Goal: Task Accomplishment & Management: Manage account settings

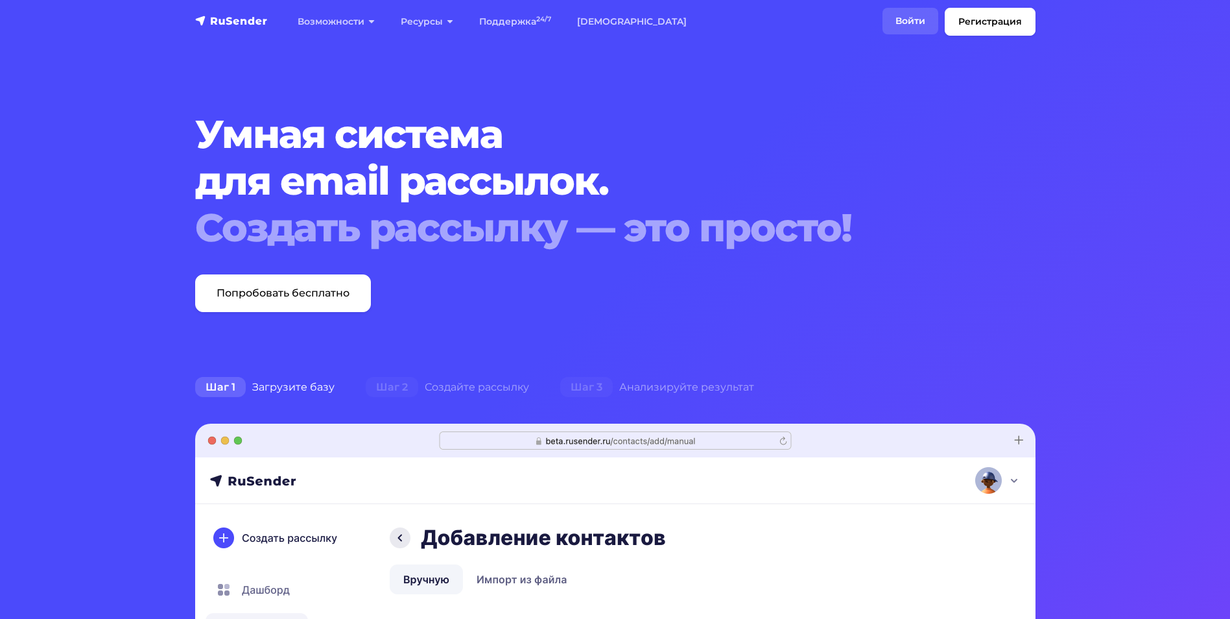
click at [902, 29] on link "Войти" at bounding box center [911, 21] width 56 height 27
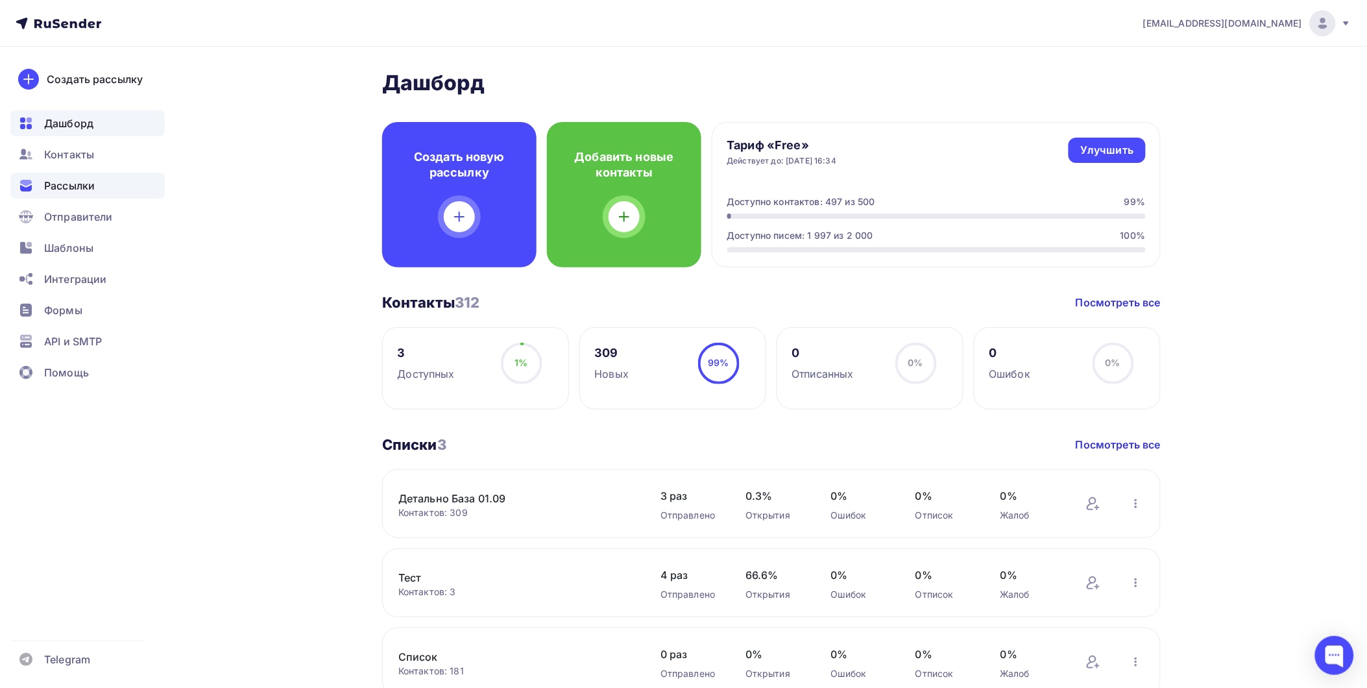
click at [78, 186] on span "Рассылки" at bounding box center [69, 186] width 51 height 16
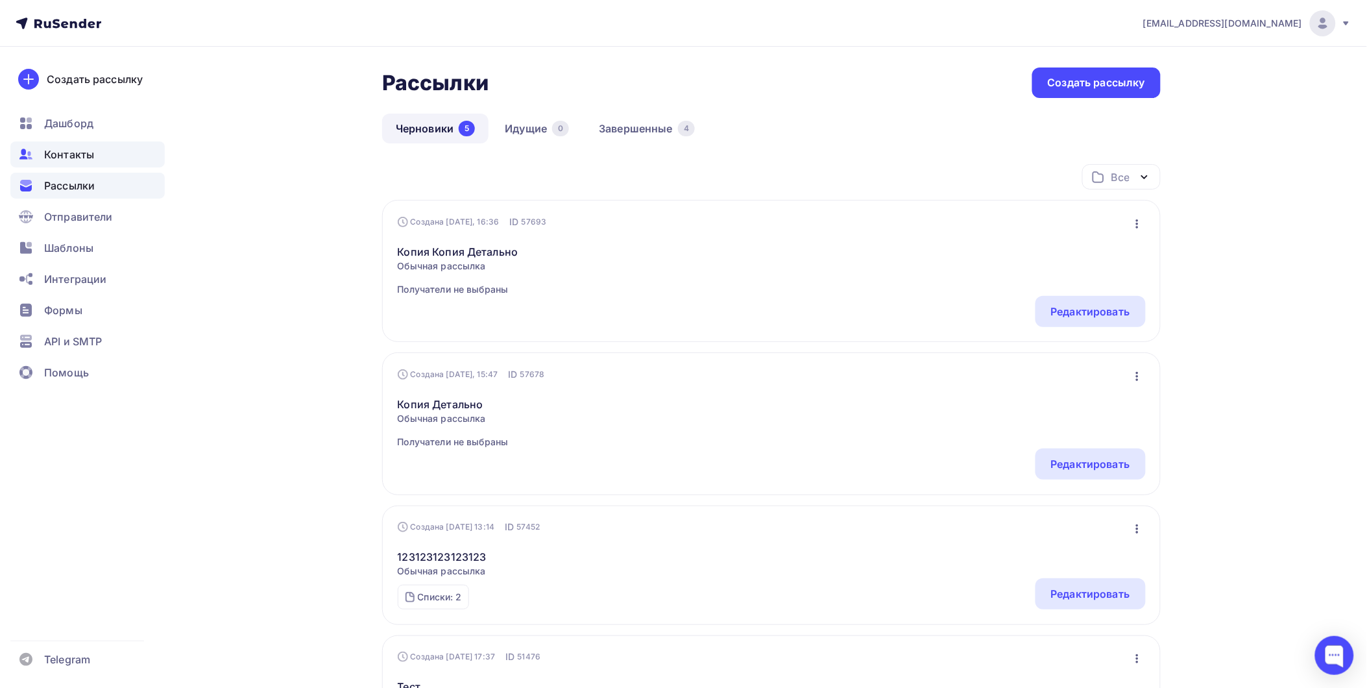
click at [78, 154] on span "Контакты" at bounding box center [69, 155] width 50 height 16
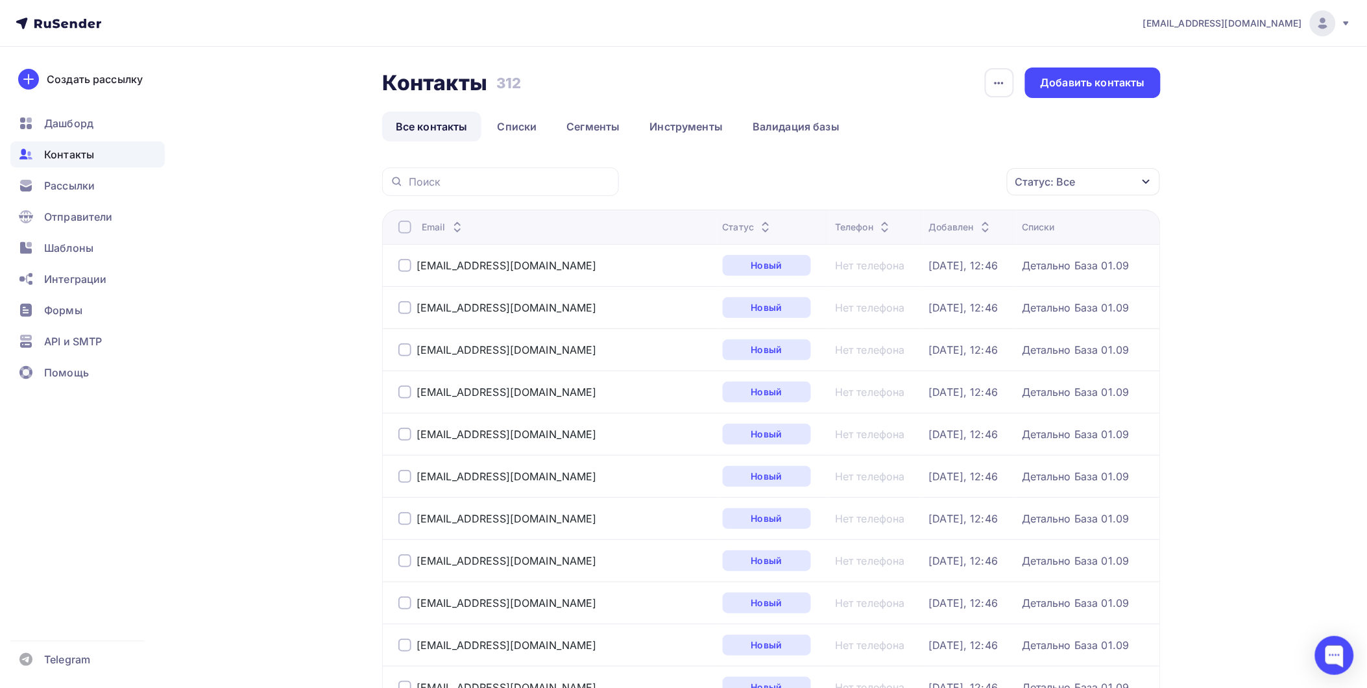
click at [95, 202] on ul "Дашборд Контакты Рассылки Отправители Шаблоны Интеграции Формы API и SMTP Помощь" at bounding box center [87, 251] width 154 height 282
click at [95, 204] on div "Отправители" at bounding box center [87, 217] width 154 height 26
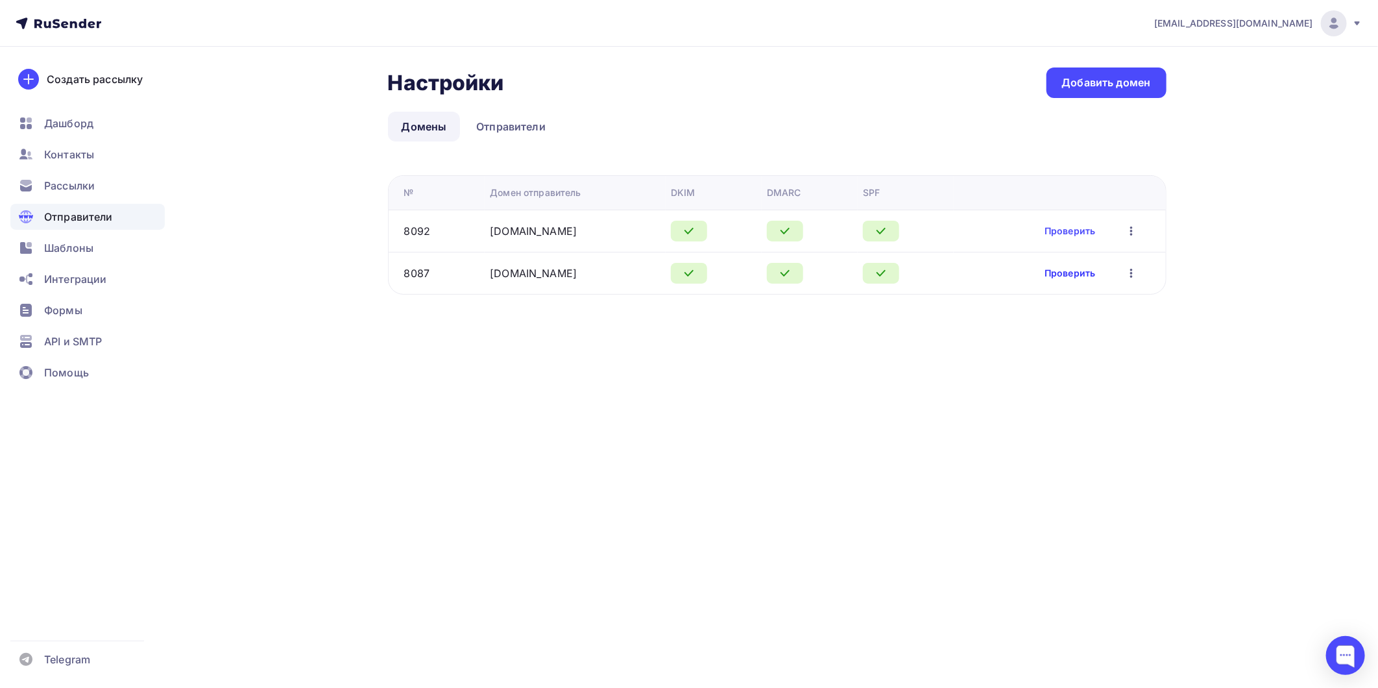
click at [1068, 276] on link "Проверить" at bounding box center [1069, 273] width 51 height 13
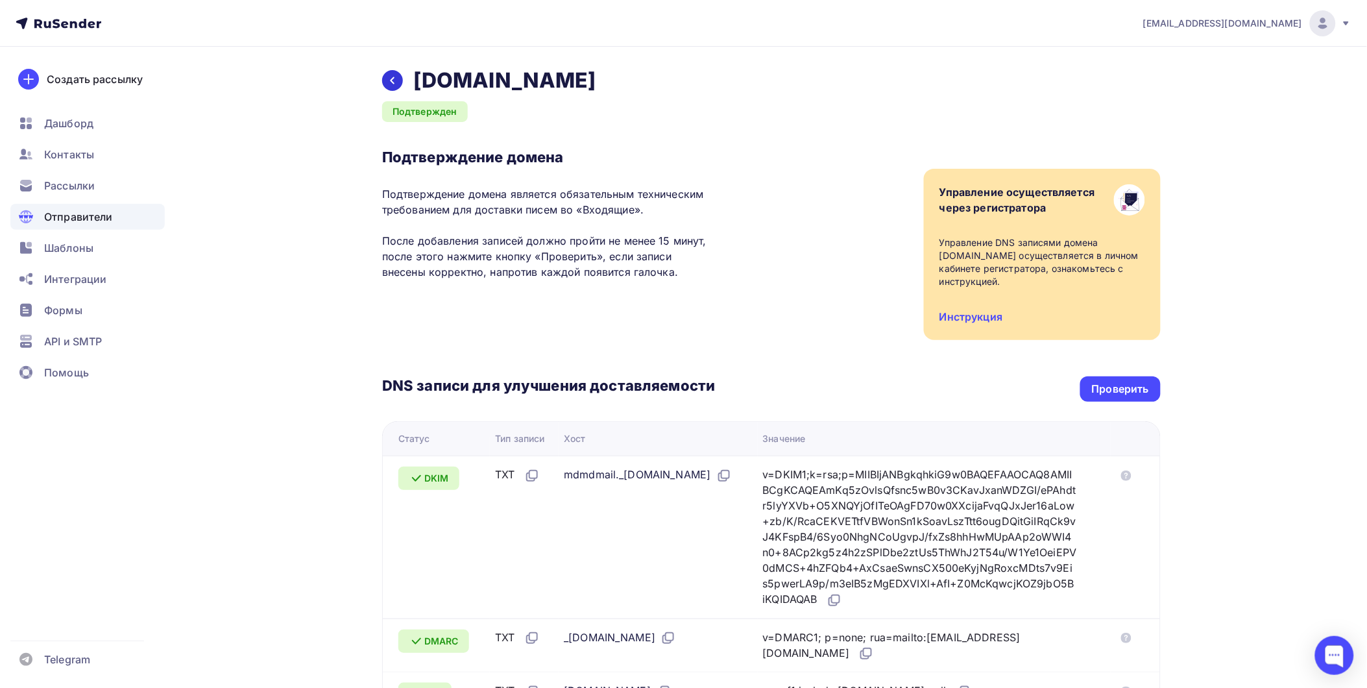
click at [400, 85] on div at bounding box center [392, 80] width 21 height 21
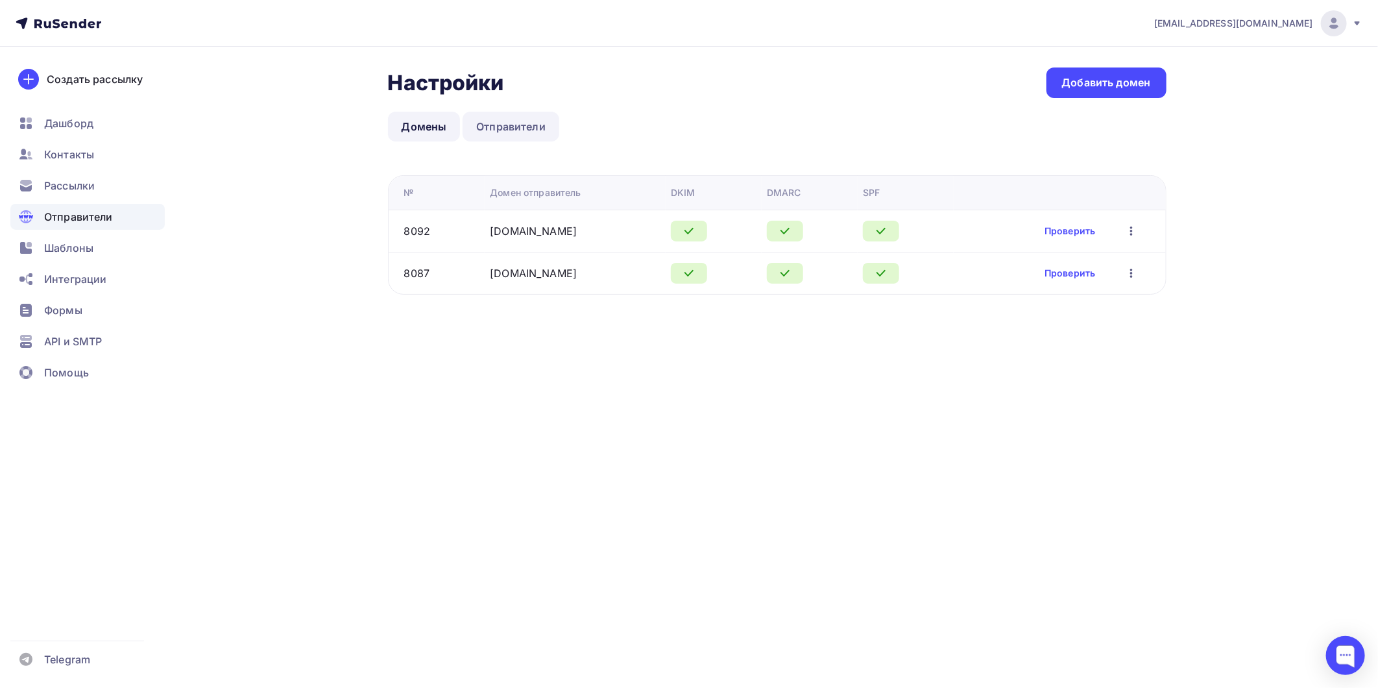
click at [502, 134] on link "Отправители" at bounding box center [510, 127] width 97 height 30
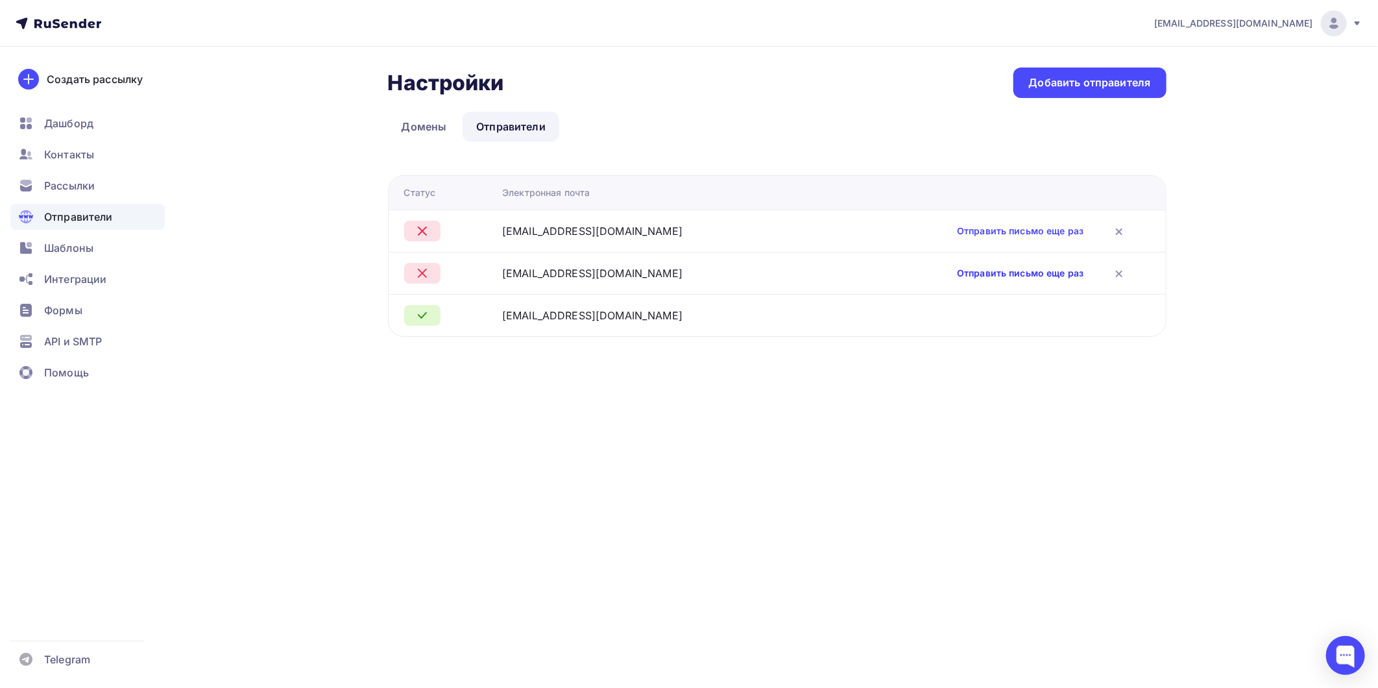
click at [957, 276] on link "Отправить письмо еще раз" at bounding box center [1020, 273] width 126 height 13
click at [1064, 90] on div "Добавить отправителя" at bounding box center [1090, 82] width 122 height 15
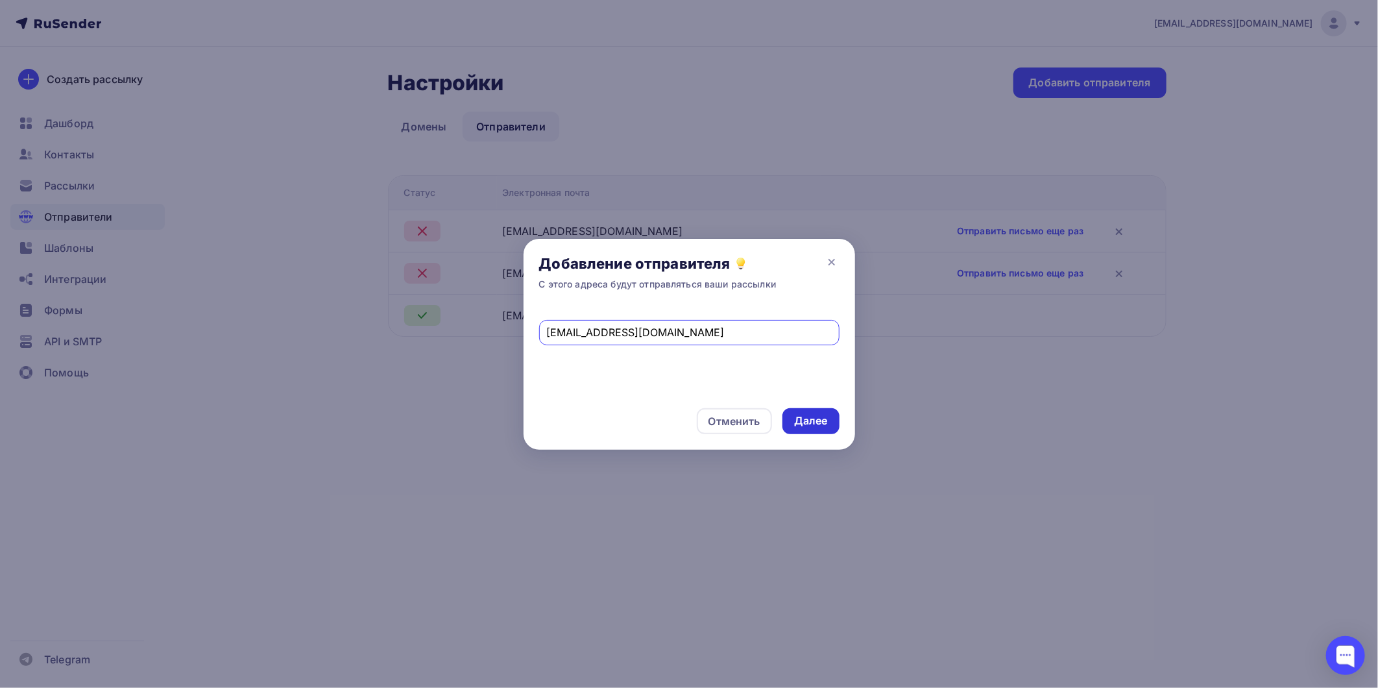
type input "[EMAIL_ADDRESS][DOMAIN_NAME]"
click at [794, 412] on div "Далее" at bounding box center [810, 421] width 57 height 26
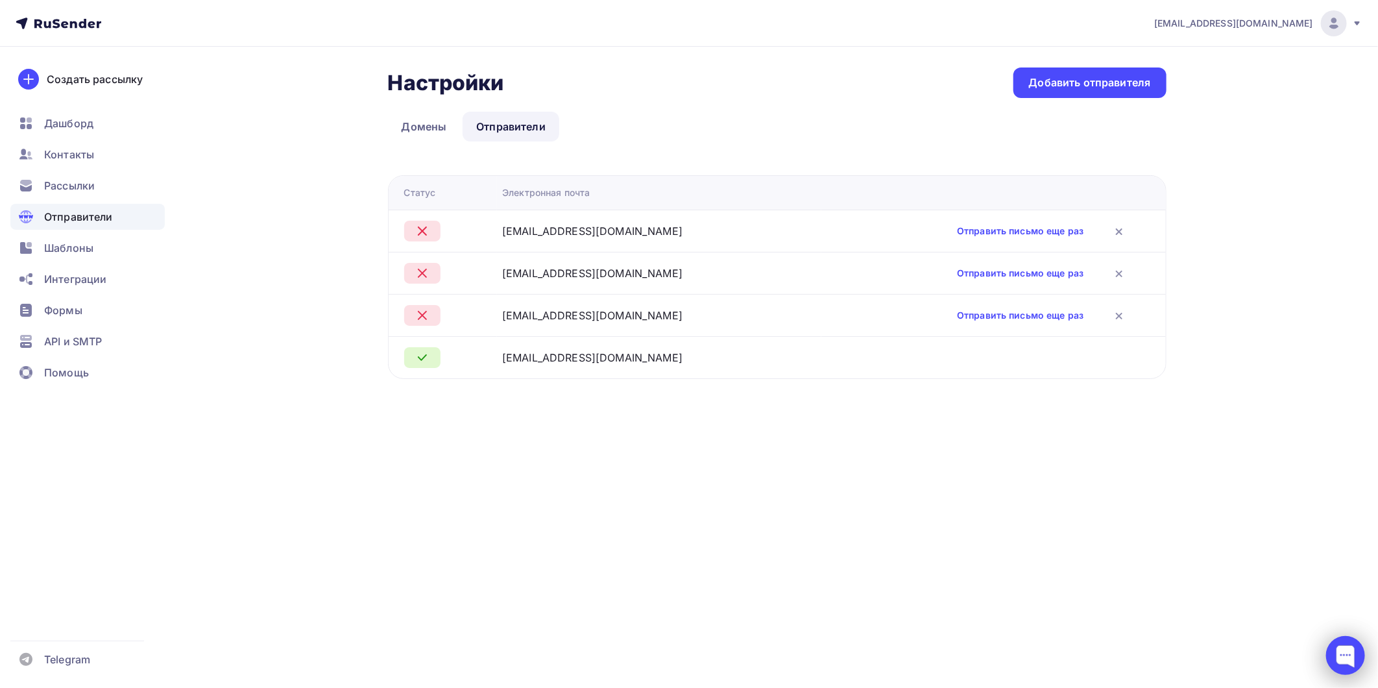
click at [1354, 651] on div at bounding box center [1345, 655] width 39 height 39
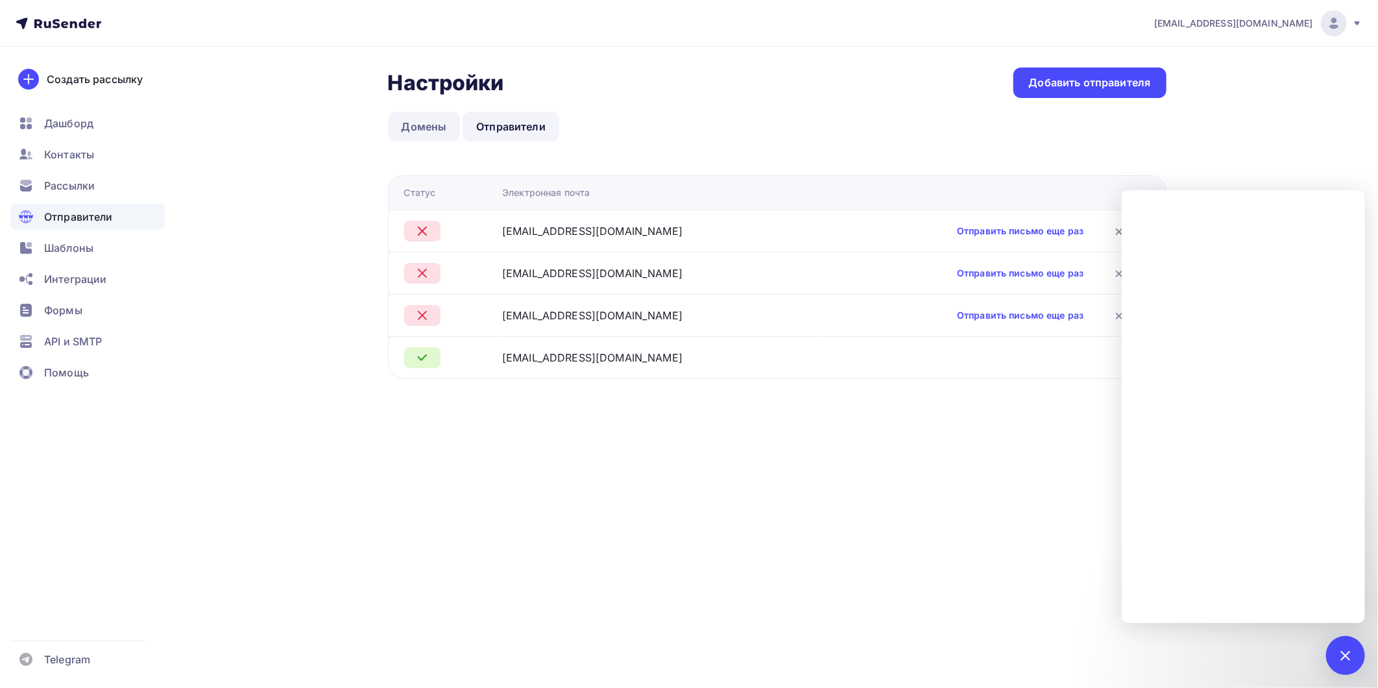
click at [433, 127] on link "Домены" at bounding box center [424, 127] width 73 height 30
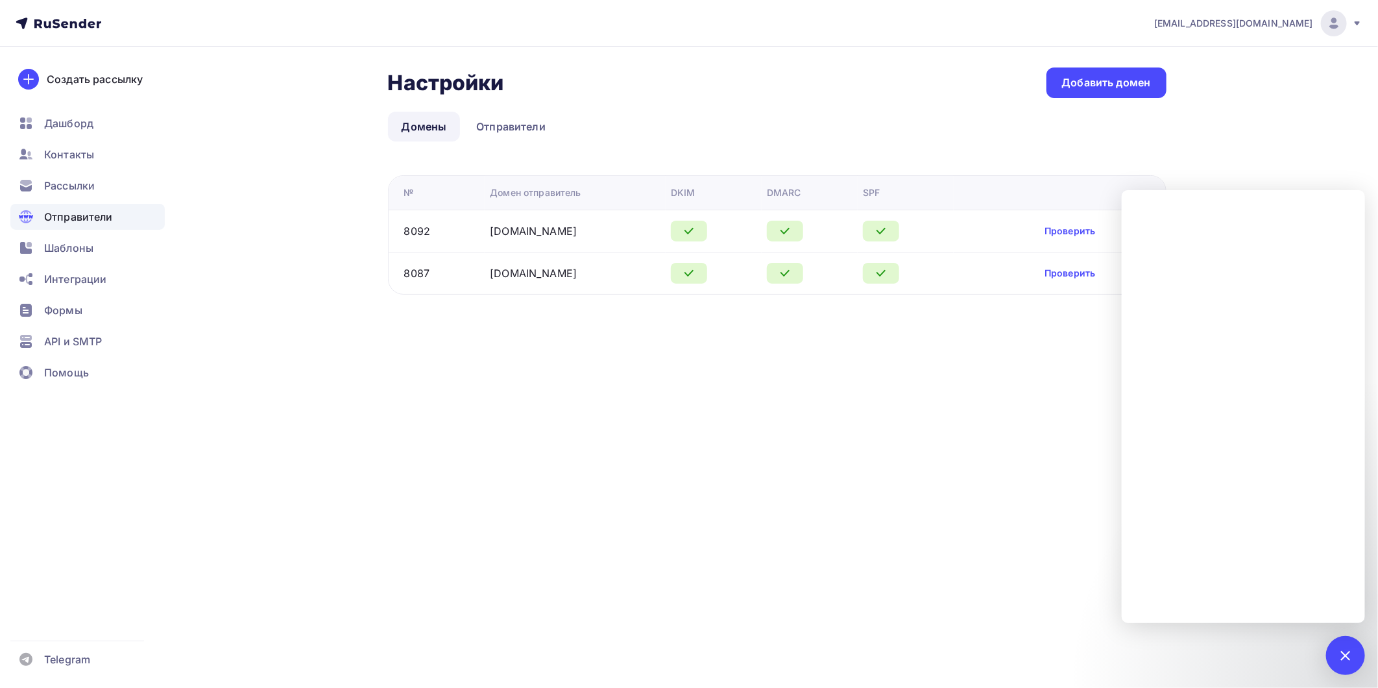
click at [669, 381] on div "[EMAIL_ADDRESS][DOMAIN_NAME] Аккаунт Тарифы Выйти Создать рассылку [GEOGRAPHIC_…" at bounding box center [689, 344] width 1378 height 688
click at [533, 131] on link "Отправители" at bounding box center [510, 127] width 97 height 30
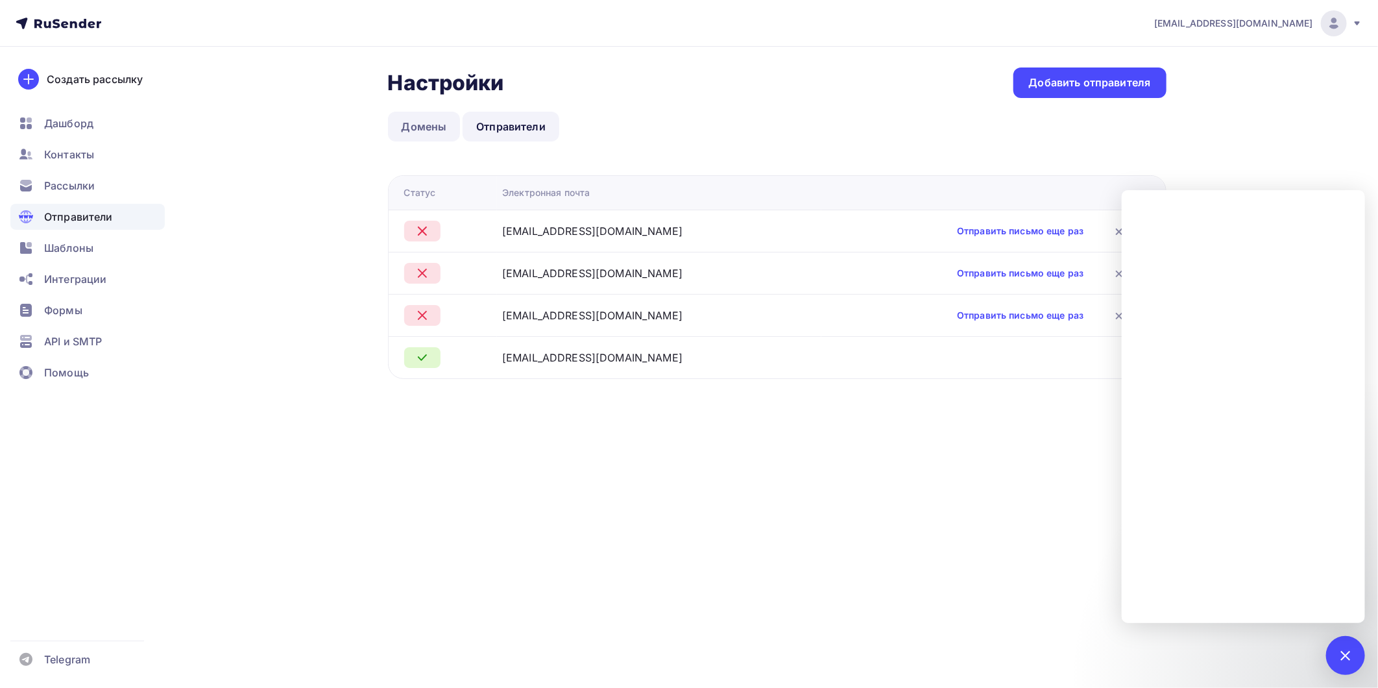
click at [439, 133] on link "Домены" at bounding box center [424, 127] width 73 height 30
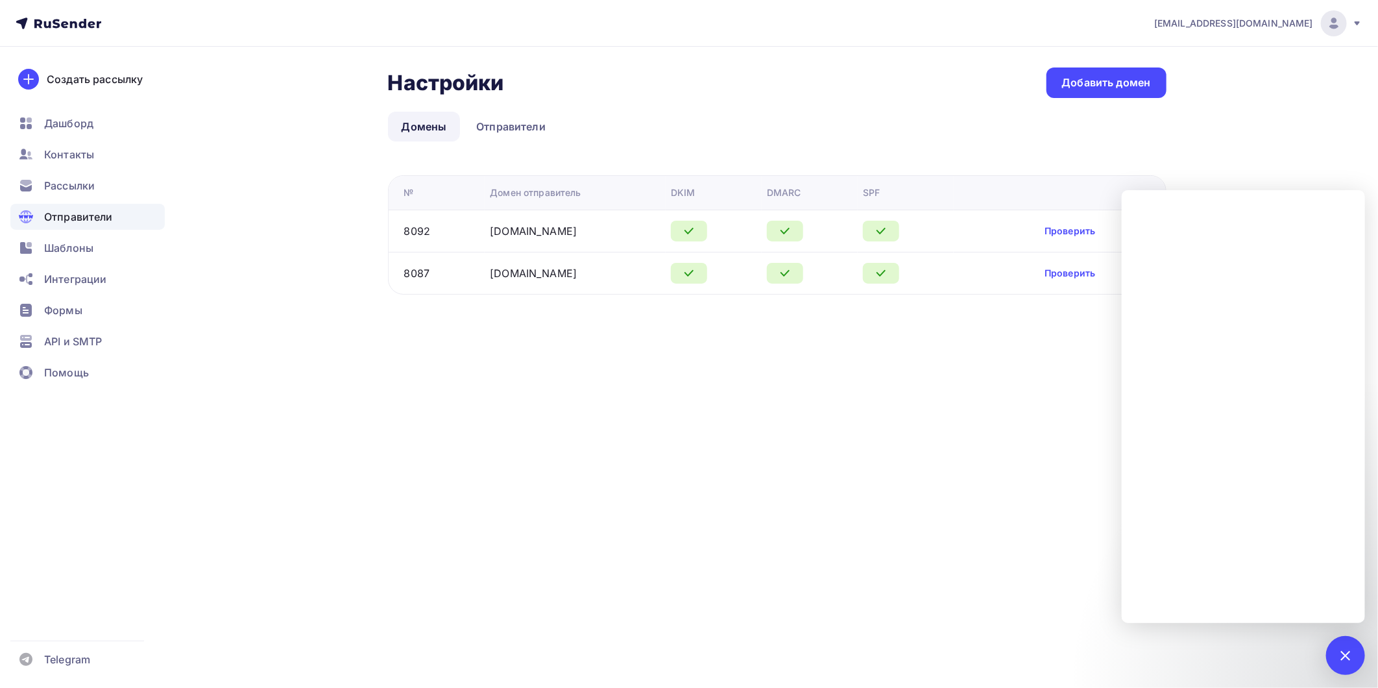
drag, startPoint x: 863, startPoint y: 522, endPoint x: 854, endPoint y: 514, distance: 11.9
click at [863, 521] on div "[EMAIL_ADDRESS][DOMAIN_NAME] Аккаунт Тарифы Выйти Создать рассылку [GEOGRAPHIC_…" at bounding box center [689, 344] width 1378 height 688
drag, startPoint x: 1358, startPoint y: 649, endPoint x: 1351, endPoint y: 645, distance: 7.6
click at [1356, 647] on div at bounding box center [1345, 655] width 39 height 39
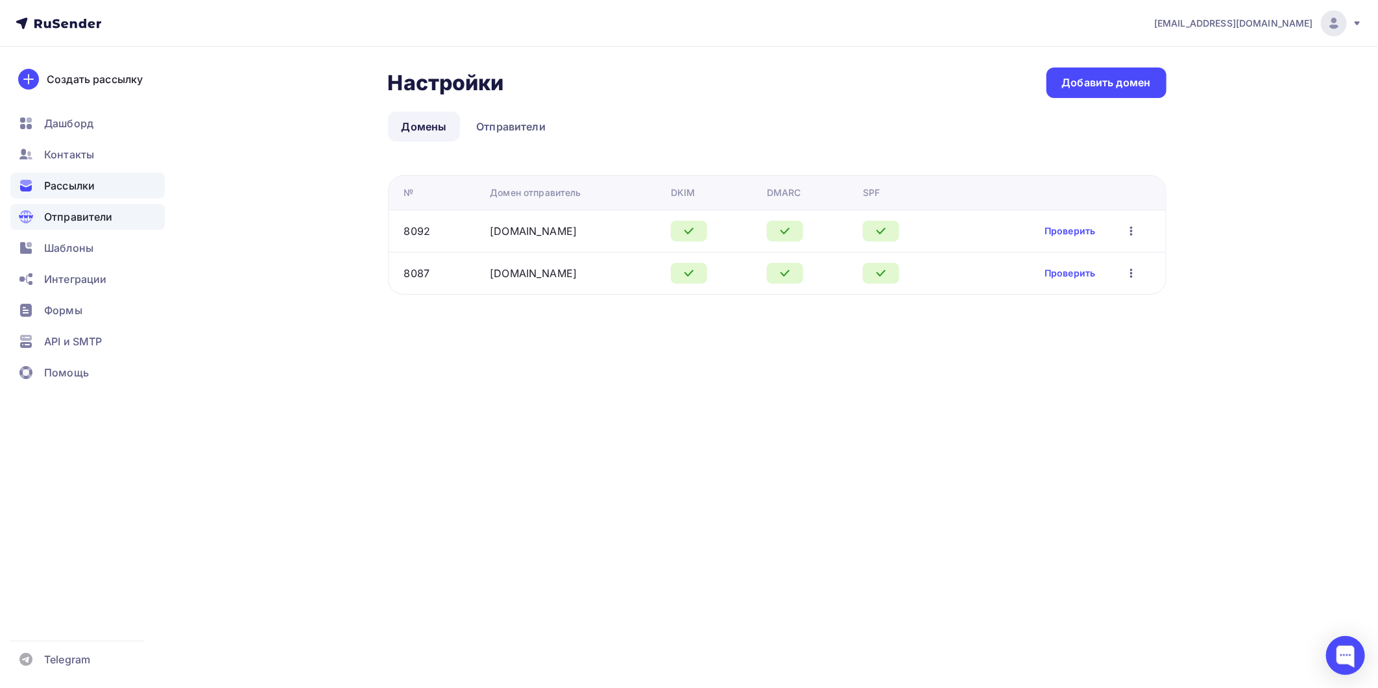
click at [100, 189] on div "Рассылки" at bounding box center [87, 186] width 154 height 26
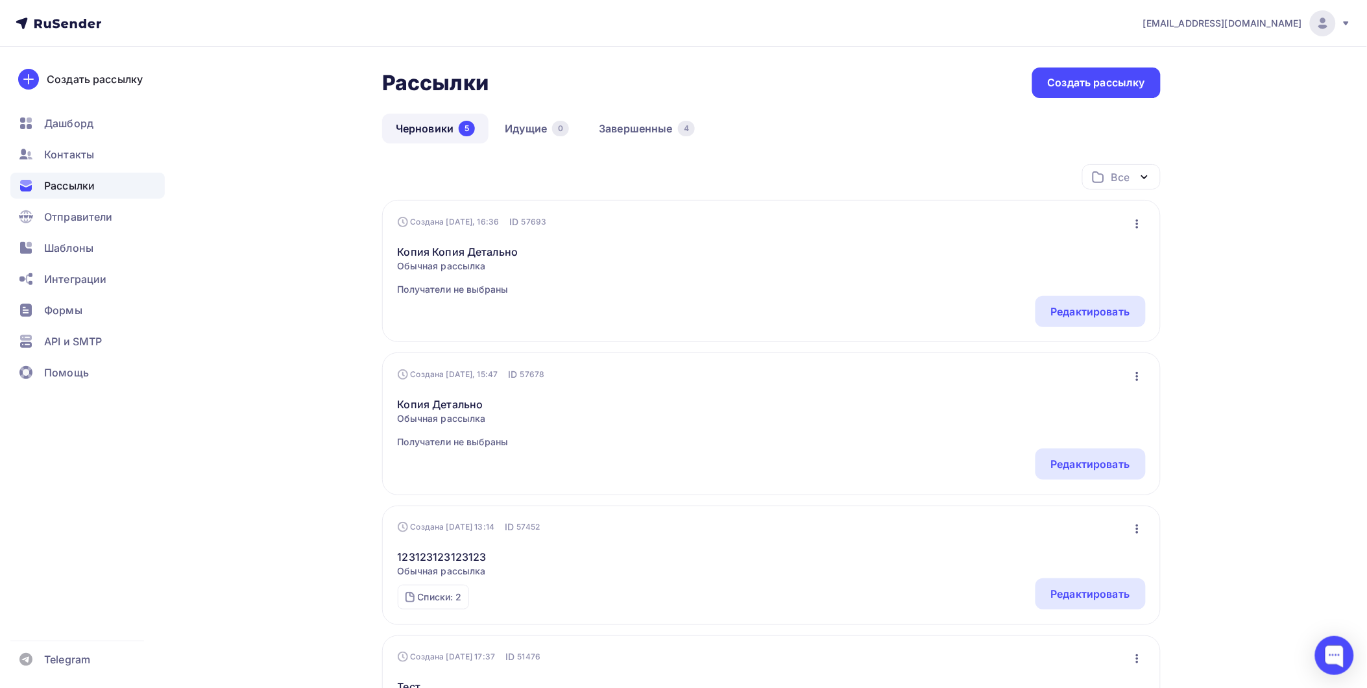
click at [73, 186] on span "Рассылки" at bounding box center [69, 186] width 51 height 16
click at [71, 216] on span "Отправители" at bounding box center [78, 217] width 69 height 16
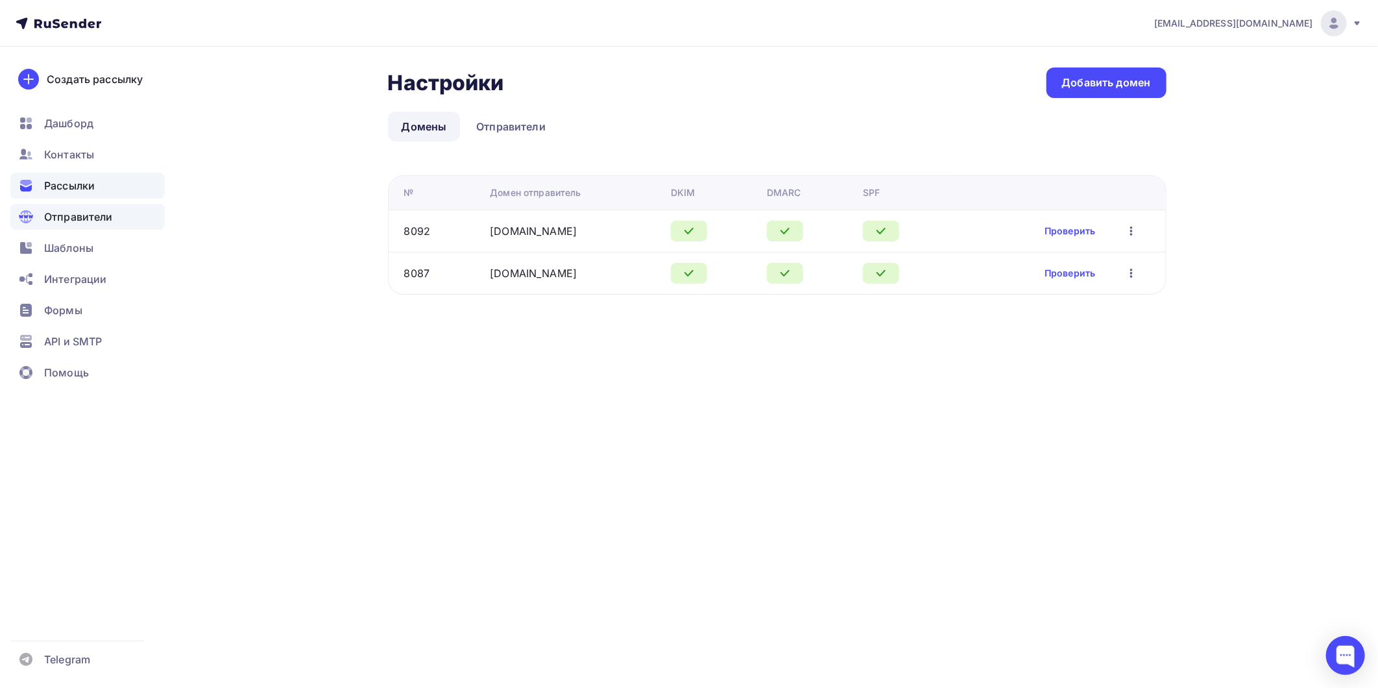
click at [74, 178] on span "Рассылки" at bounding box center [69, 186] width 51 height 16
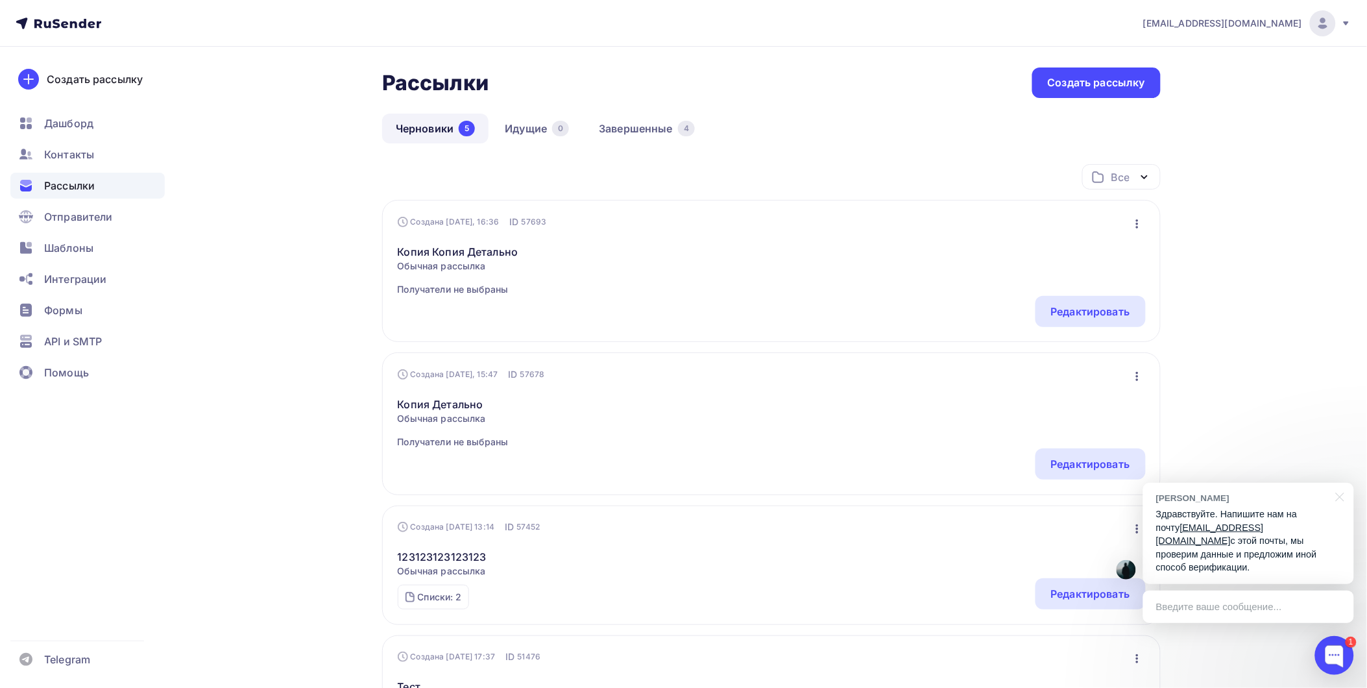
click at [1207, 544] on link "[EMAIL_ADDRESS][DOMAIN_NAME]" at bounding box center [1210, 534] width 108 height 24
